Goal: Communication & Community: Answer question/provide support

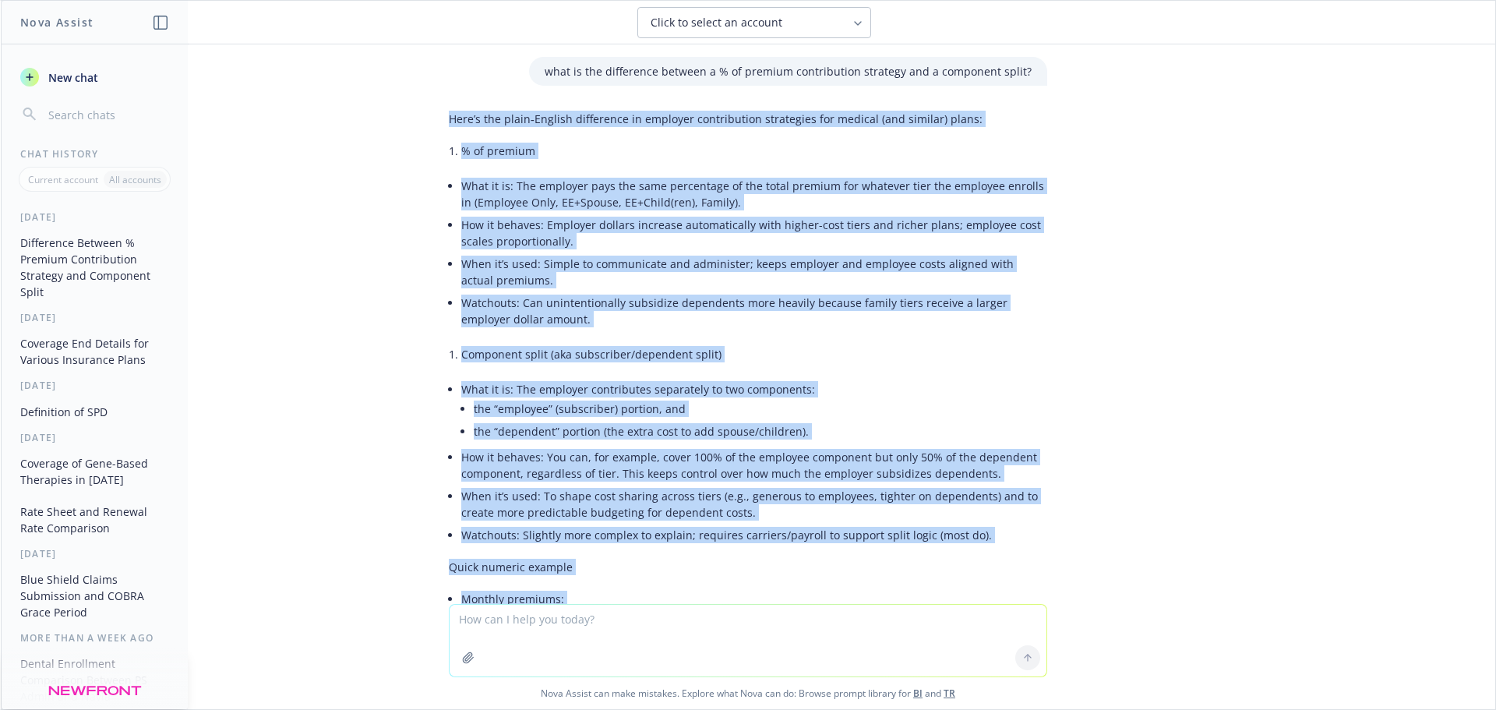
scroll to position [402, 0]
